Goal: Find specific page/section: Find specific page/section

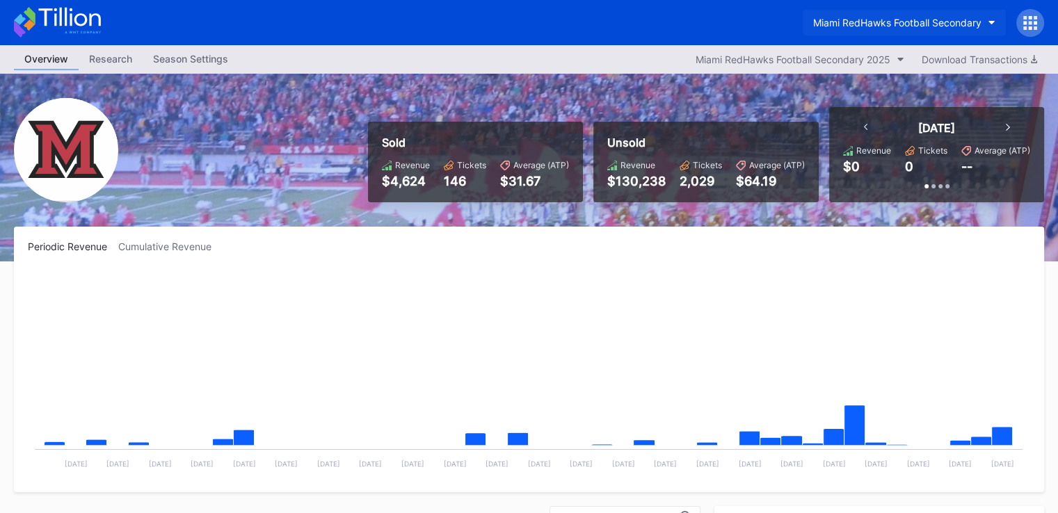
click at [913, 20] on div "Miami RedHawks Football Secondary" at bounding box center [897, 23] width 168 height 12
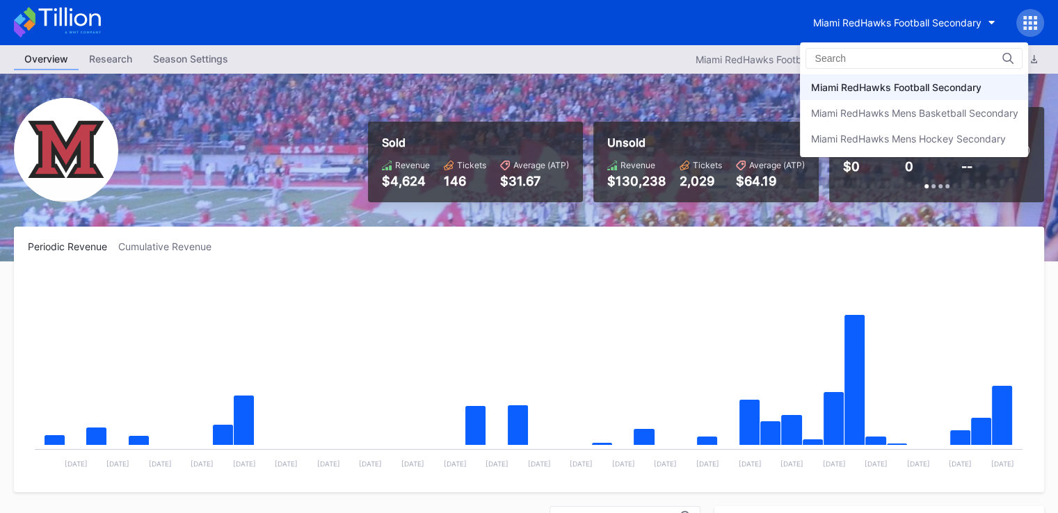
click at [866, 152] on div "Miami RedHawks Football Secondary Miami RedHawks Mens Basketball Secondary Miam…" at bounding box center [914, 99] width 228 height 115
click at [865, 138] on div "Miami RedHawks Mens Hockey Secondary" at bounding box center [907, 139] width 195 height 12
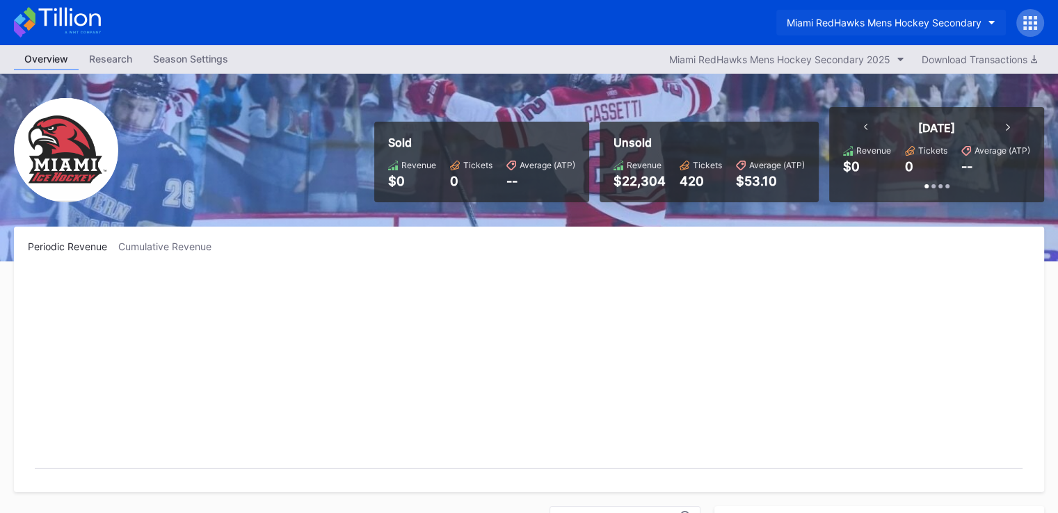
click at [836, 24] on div "Miami RedHawks Mens Hockey Secondary" at bounding box center [883, 23] width 195 height 12
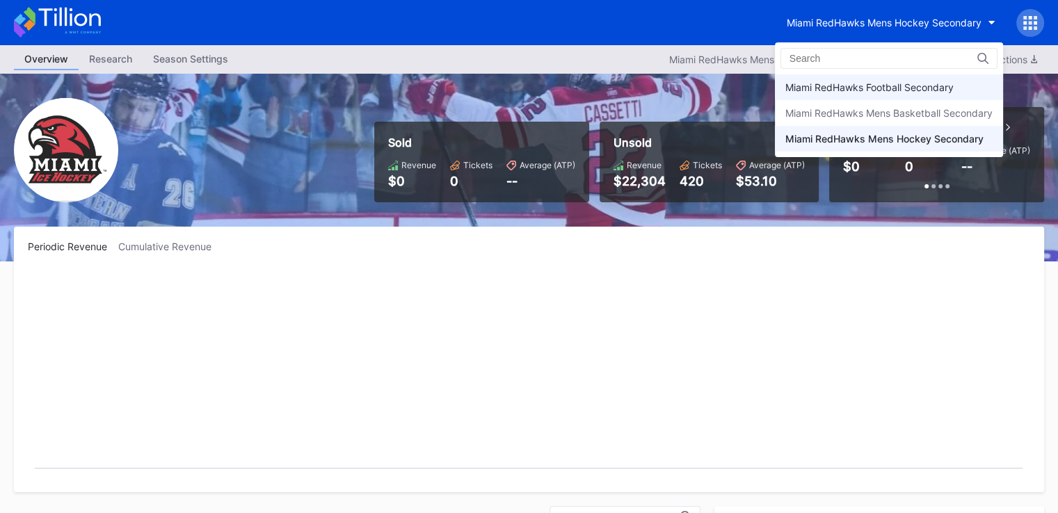
click at [825, 87] on div "Miami RedHawks Football Secondary" at bounding box center [869, 87] width 168 height 12
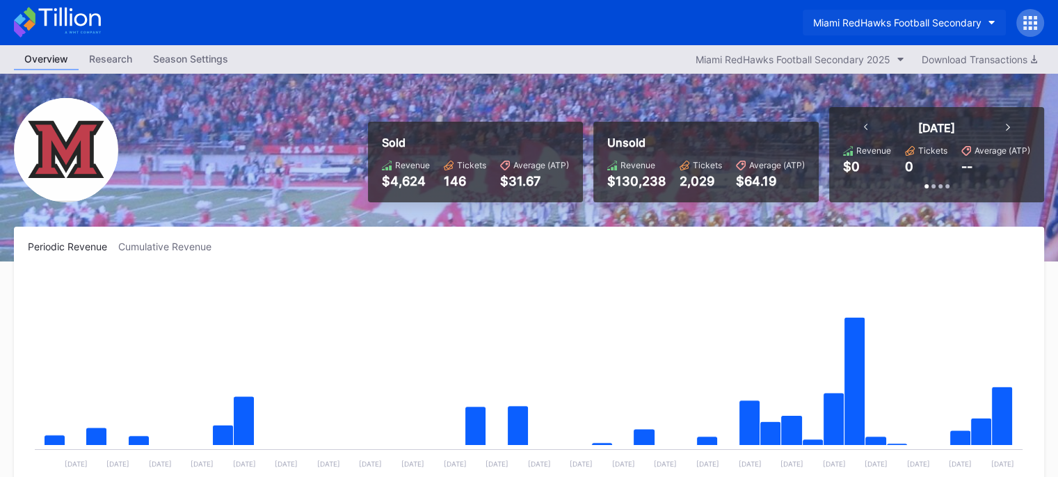
click at [853, 21] on div "Miami RedHawks Football Secondary" at bounding box center [897, 23] width 168 height 12
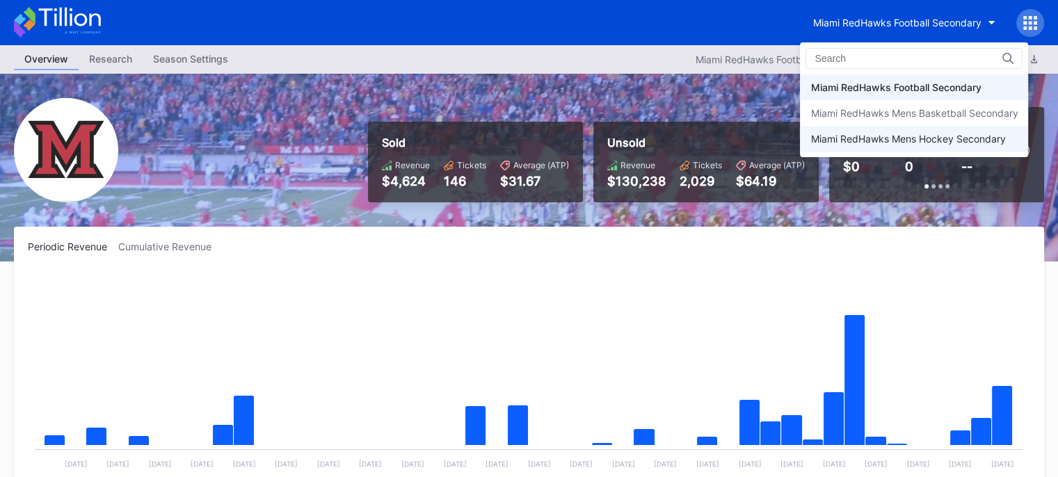
click at [862, 133] on div "Miami RedHawks Mens Hockey Secondary" at bounding box center [907, 139] width 195 height 12
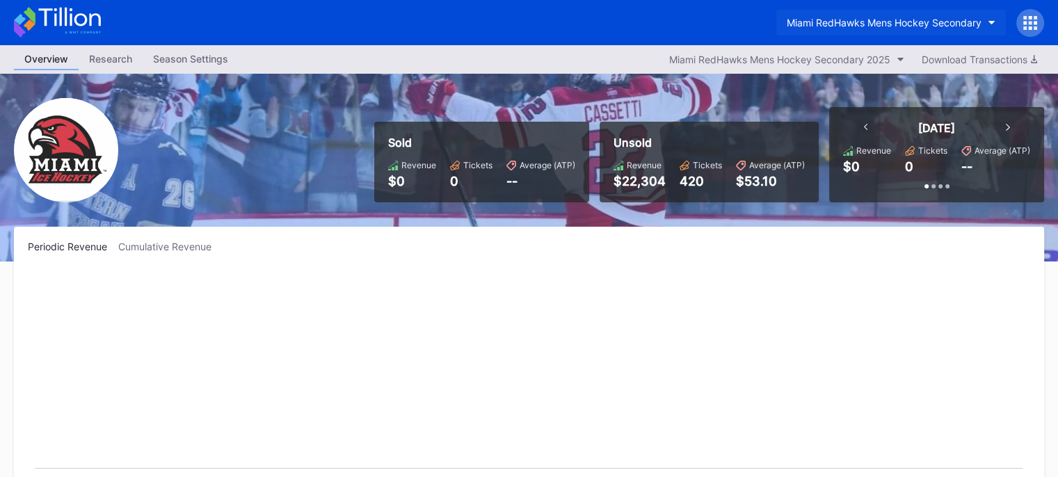
click at [848, 17] on div "Miami RedHawks Mens Hockey Secondary" at bounding box center [883, 23] width 195 height 12
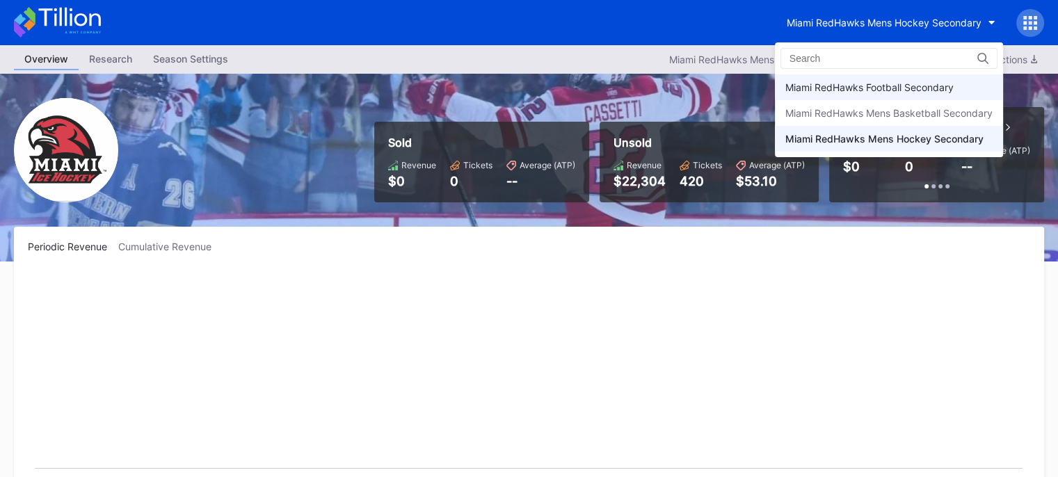
click at [861, 88] on div "Miami RedHawks Football Secondary" at bounding box center [869, 87] width 168 height 12
